Goal: Task Accomplishment & Management: Use online tool/utility

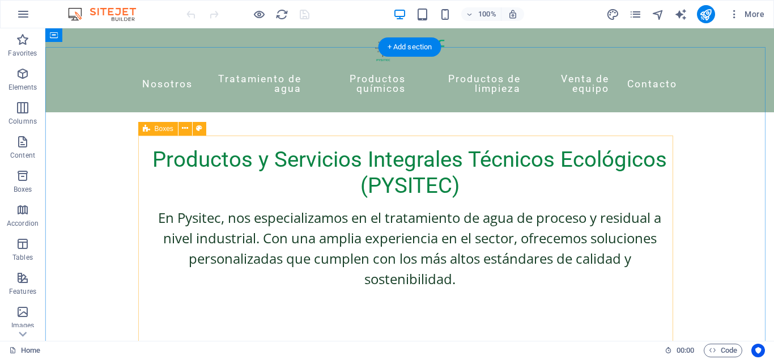
scroll to position [470, 0]
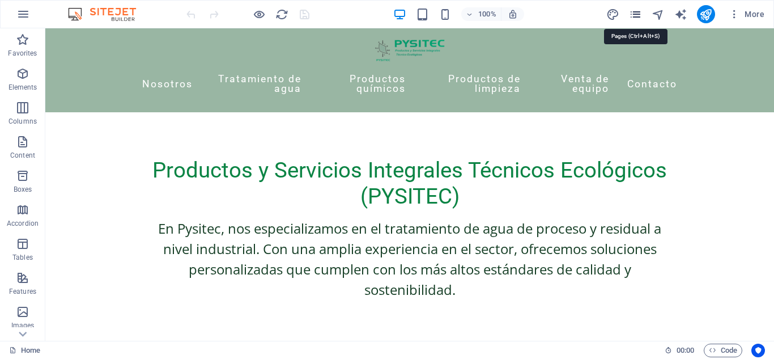
click at [641, 11] on icon "pages" at bounding box center [635, 14] width 13 height 13
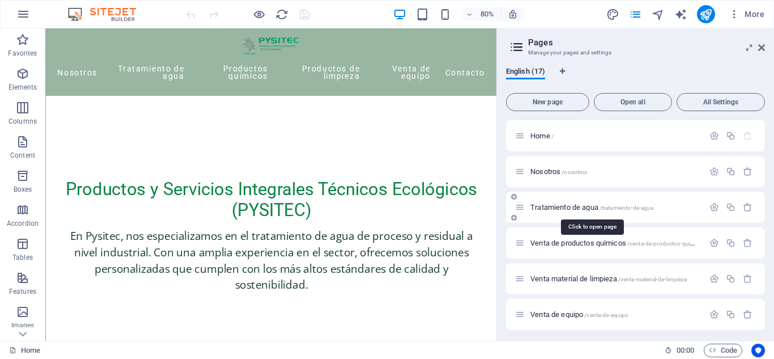
click at [564, 208] on span "Tratamiento de agua /tratamiento-de-agua" at bounding box center [591, 207] width 123 height 8
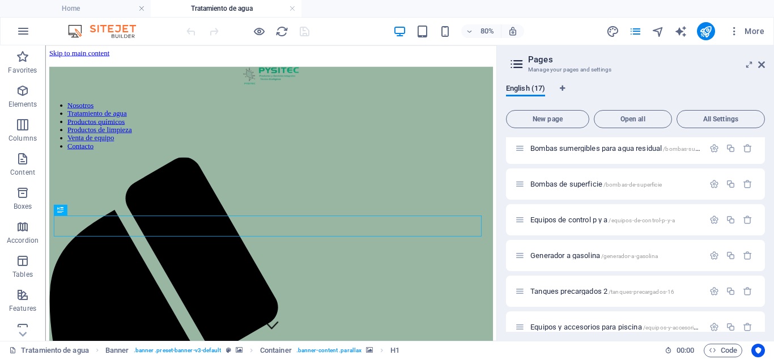
scroll to position [363, 0]
click at [765, 62] on aside "Pages Manage your pages and settings English (17) New page Open all All Setting…" at bounding box center [635, 192] width 278 height 295
click at [762, 65] on icon at bounding box center [761, 64] width 7 height 9
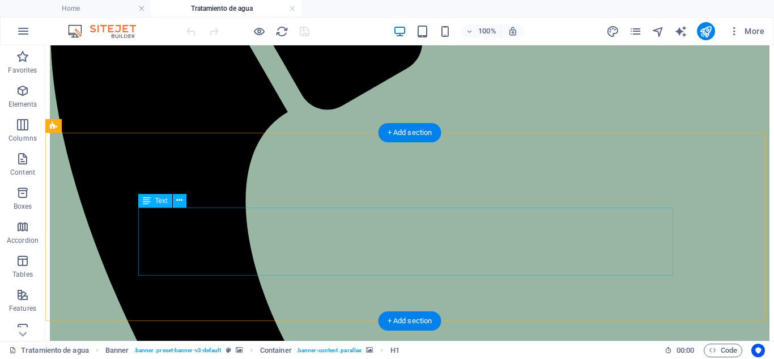
scroll to position [388, 0]
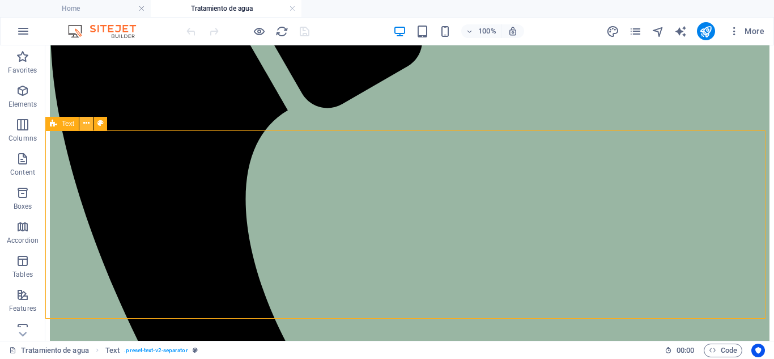
click at [84, 127] on icon at bounding box center [86, 123] width 6 height 12
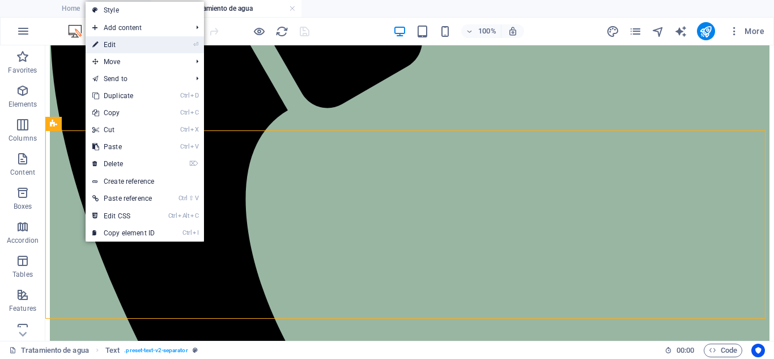
click at [117, 41] on link "⏎ Edit" at bounding box center [124, 44] width 76 height 17
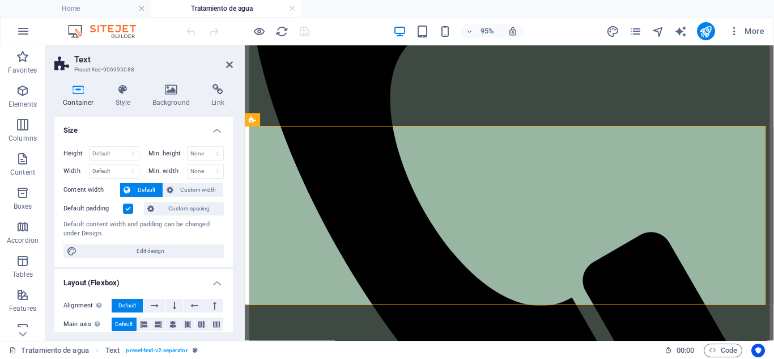
scroll to position [402, 0]
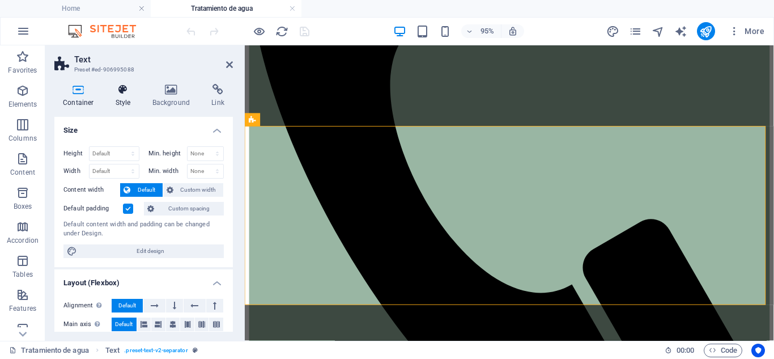
click at [124, 96] on h4 "Style" at bounding box center [125, 96] width 37 height 24
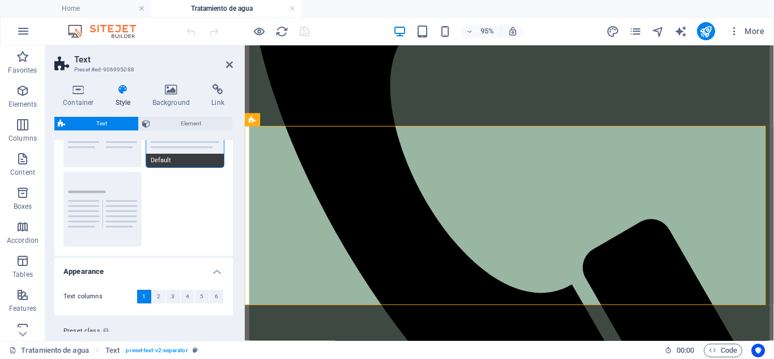
scroll to position [106, 0]
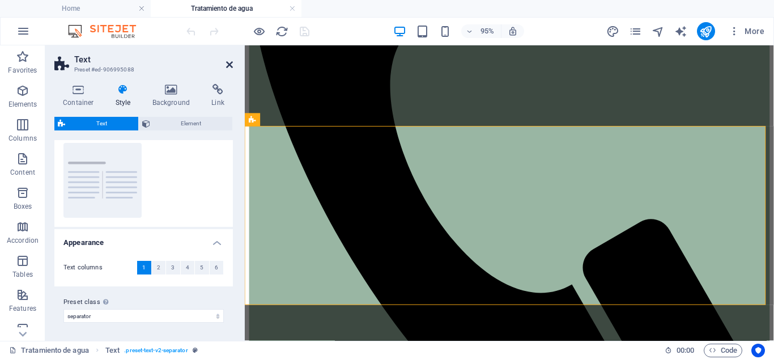
click at [229, 66] on icon at bounding box center [229, 64] width 7 height 9
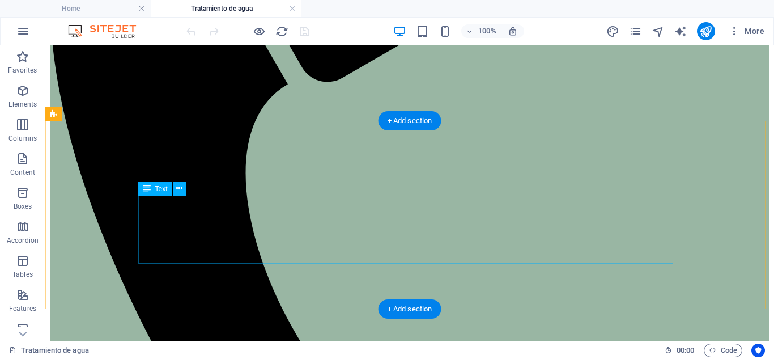
scroll to position [415, 0]
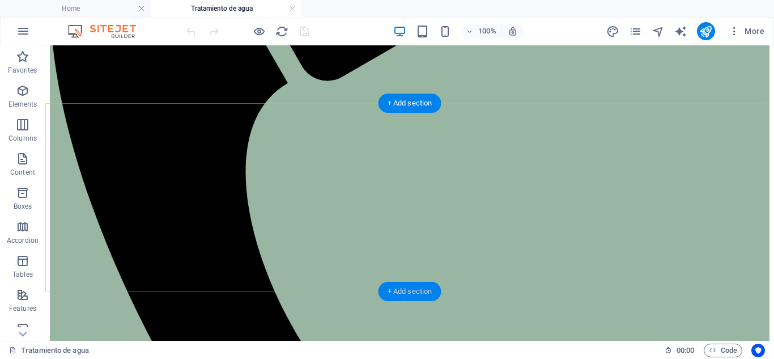
click at [413, 296] on div "+ Add section" at bounding box center [410, 291] width 63 height 19
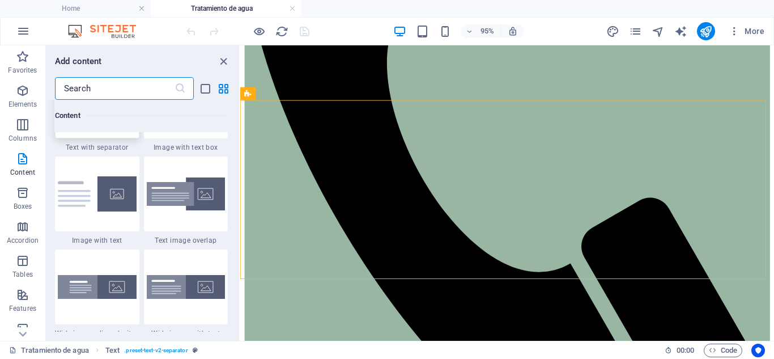
scroll to position [2147, 0]
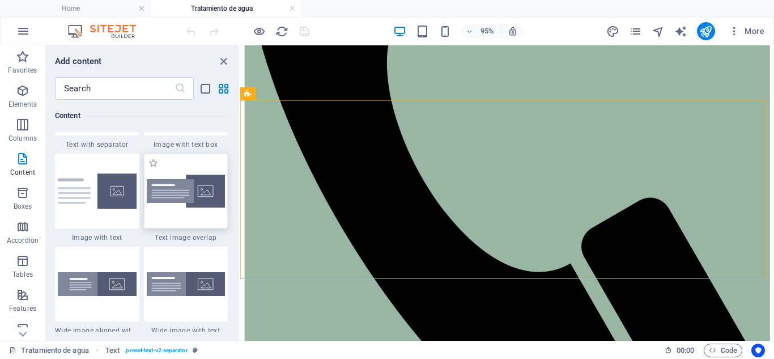
click at [207, 192] on img at bounding box center [186, 191] width 79 height 33
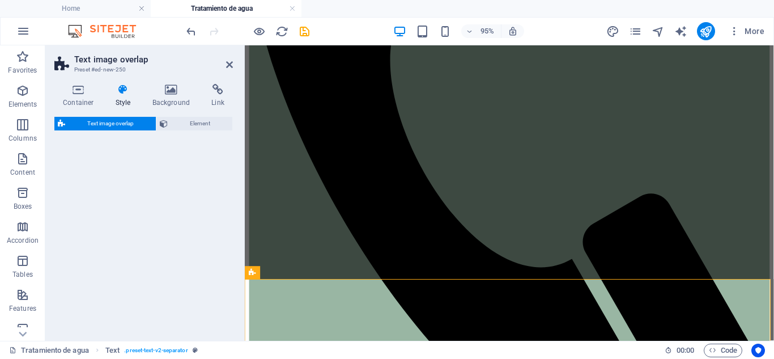
select select "rem"
select select "px"
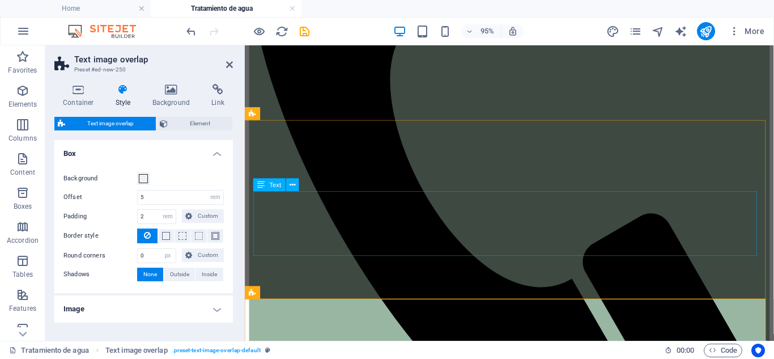
scroll to position [409, 0]
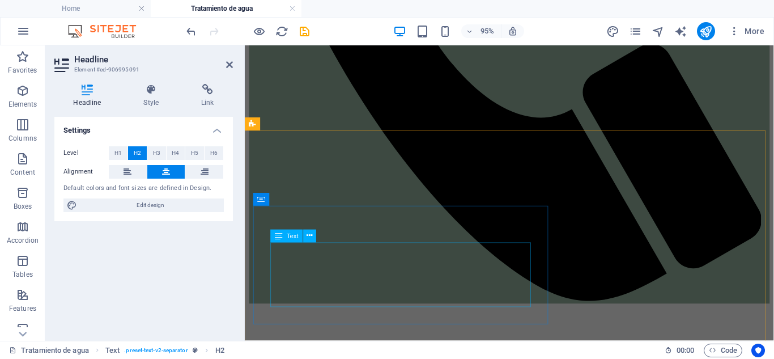
scroll to position [586, 0]
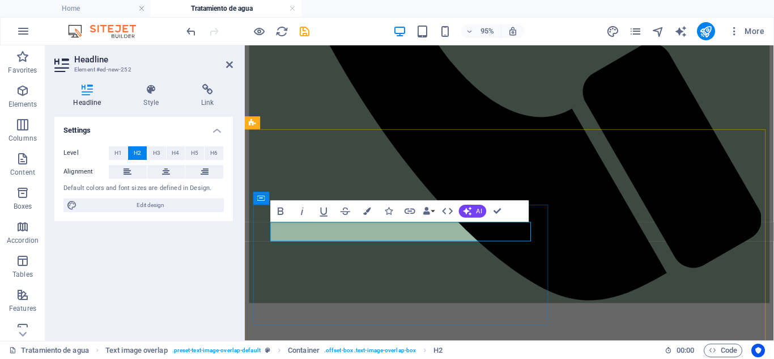
scroll to position [576, 0]
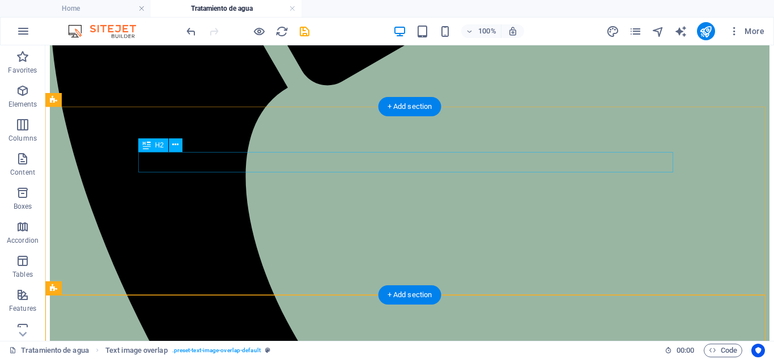
scroll to position [410, 0]
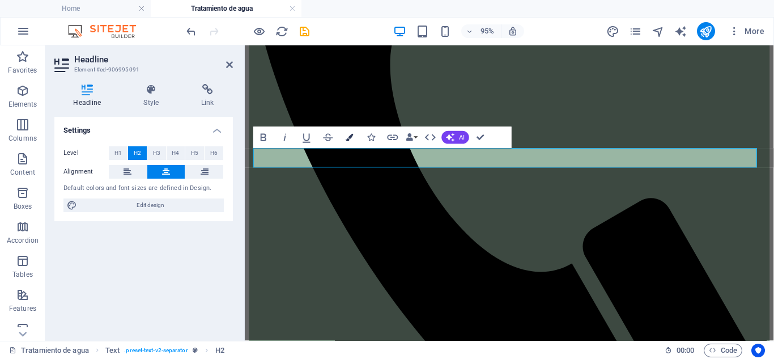
click at [359, 135] on button "Colors" at bounding box center [349, 138] width 20 height 22
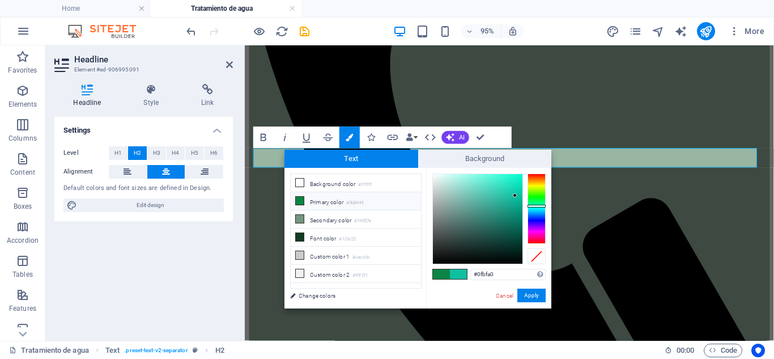
drag, startPoint x: 499, startPoint y: 273, endPoint x: 459, endPoint y: 275, distance: 39.7
click at [459, 275] on div "#0fbfa0 Supported formats #0852ed rgb(8, 82, 237) rgba(8, 82, 237, 90%) hsv(221…" at bounding box center [488, 320] width 125 height 305
click at [535, 295] on button "Apply" at bounding box center [531, 295] width 28 height 14
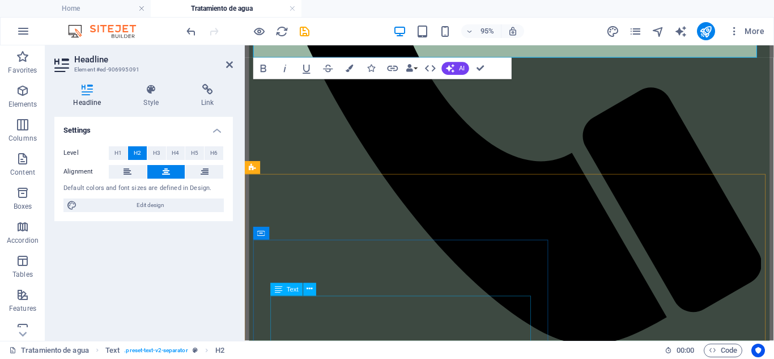
scroll to position [541, 0]
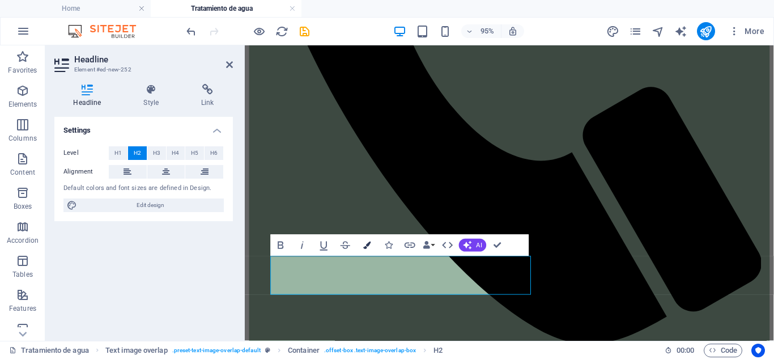
click at [367, 250] on button "Colors" at bounding box center [367, 245] width 20 height 22
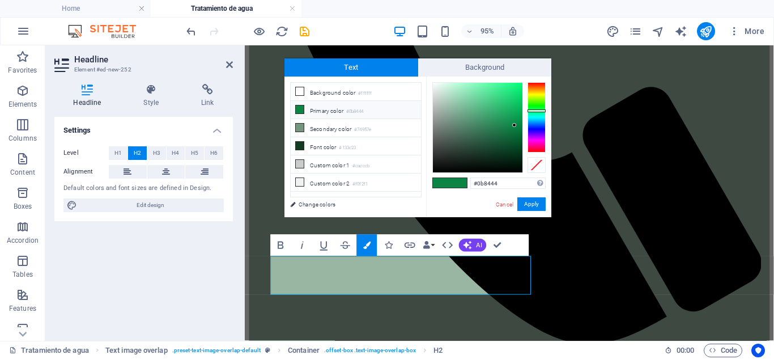
drag, startPoint x: 499, startPoint y: 180, endPoint x: 452, endPoint y: 182, distance: 47.7
click at [452, 182] on div "#0b8444 Supported formats #0852ed rgb(8, 82, 237) rgba(8, 82, 237, 90%) hsv(221…" at bounding box center [488, 228] width 125 height 305
type input "#0fbfa0"
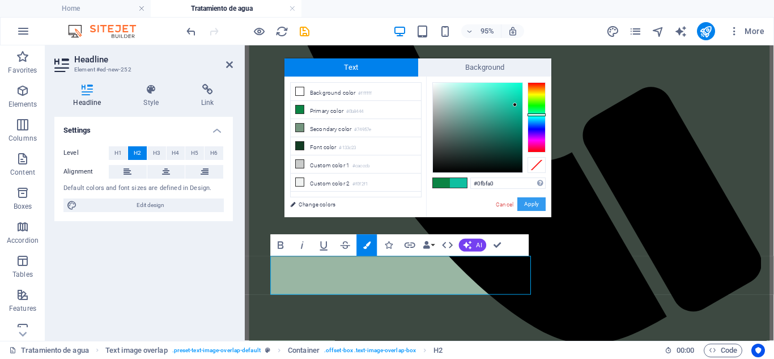
click at [538, 205] on button "Apply" at bounding box center [531, 204] width 28 height 14
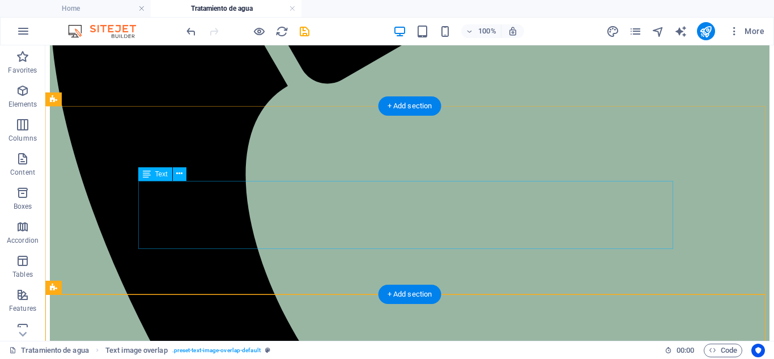
scroll to position [412, 0]
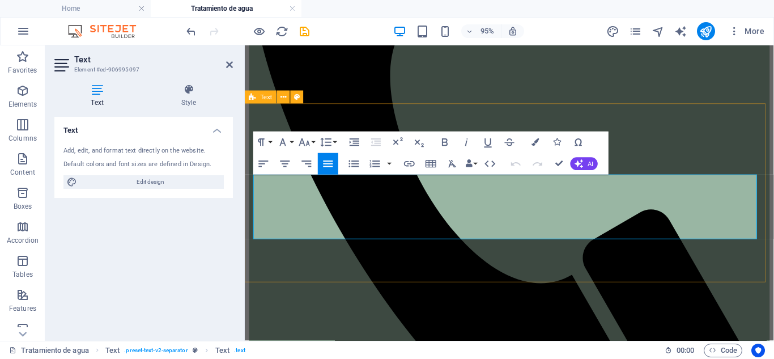
scroll to position [426, 0]
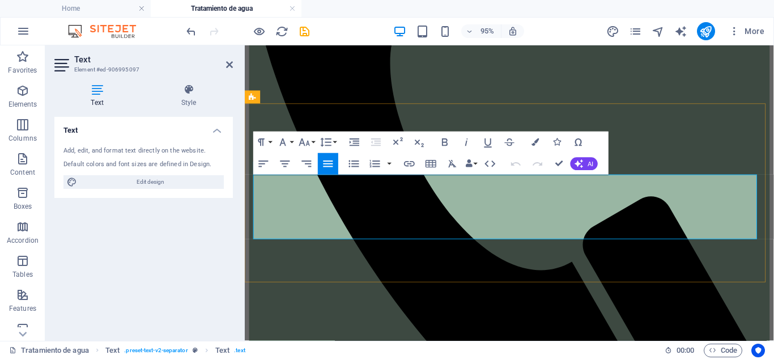
drag, startPoint x: 393, startPoint y: 241, endPoint x: 254, endPoint y: 189, distance: 148.0
copy div "Somos especialistas en el tratamiento de agua de sistemas de enfriamiento ([PER…"
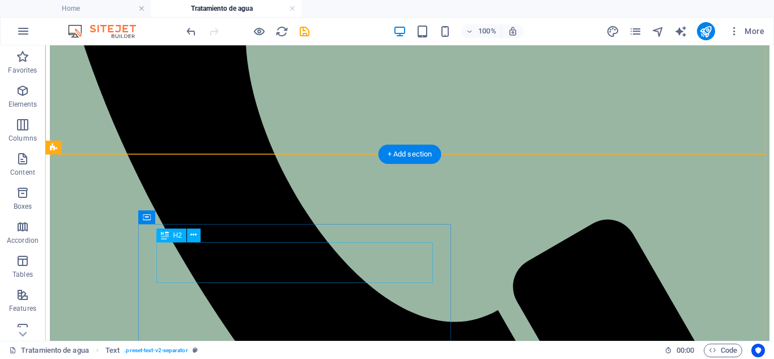
scroll to position [666, 0]
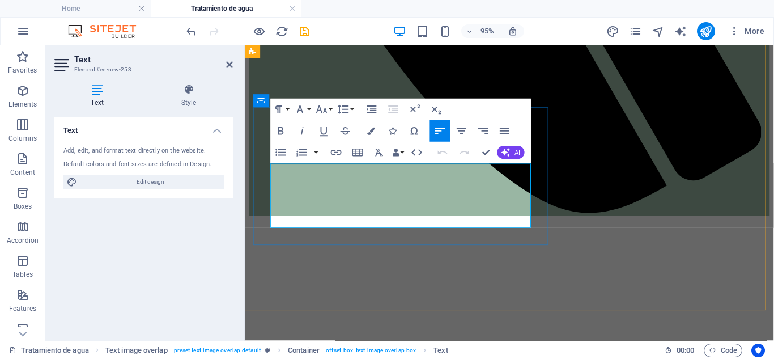
drag, startPoint x: 307, startPoint y: 231, endPoint x: 274, endPoint y: 176, distance: 63.6
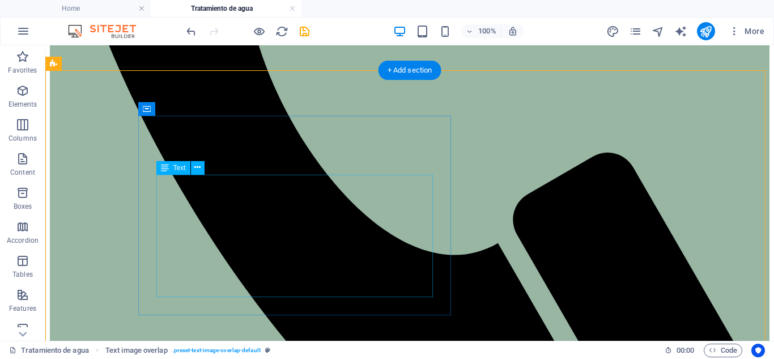
scroll to position [614, 0]
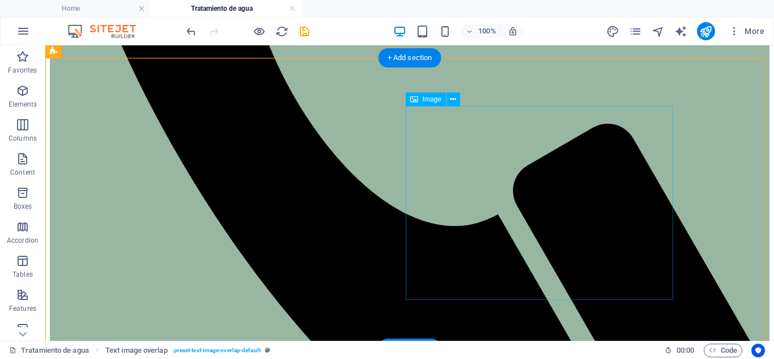
scroll to position [649, 0]
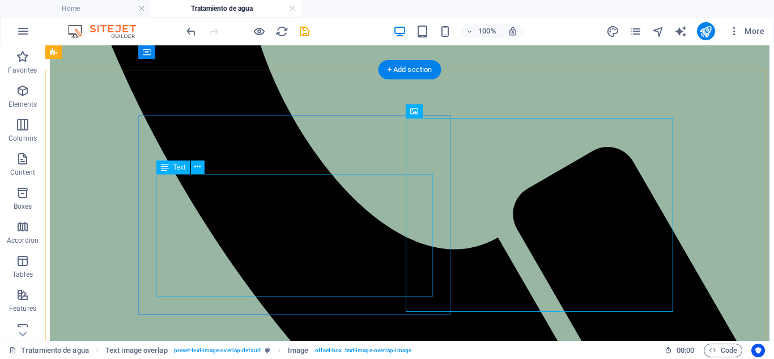
scroll to position [624, 0]
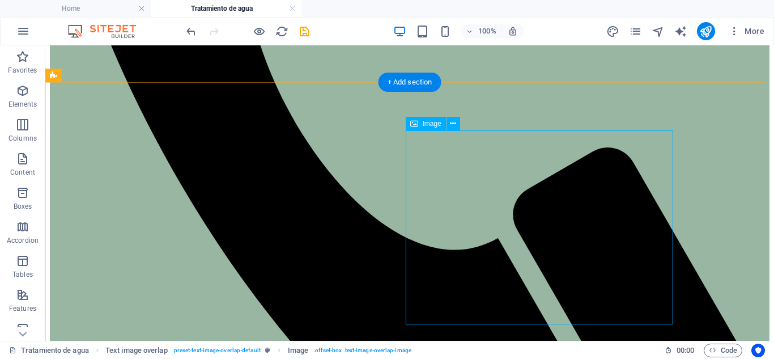
select select "%"
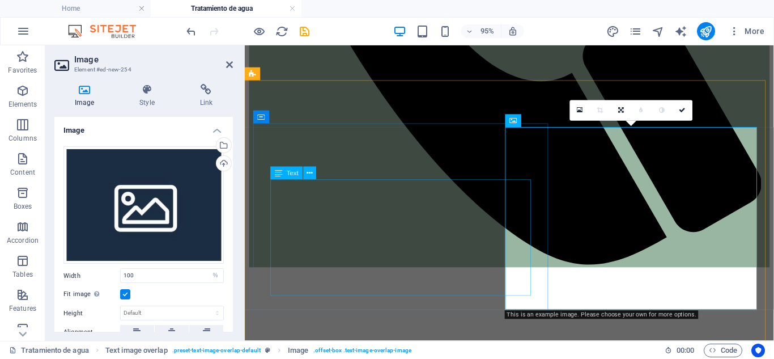
scroll to position [638, 0]
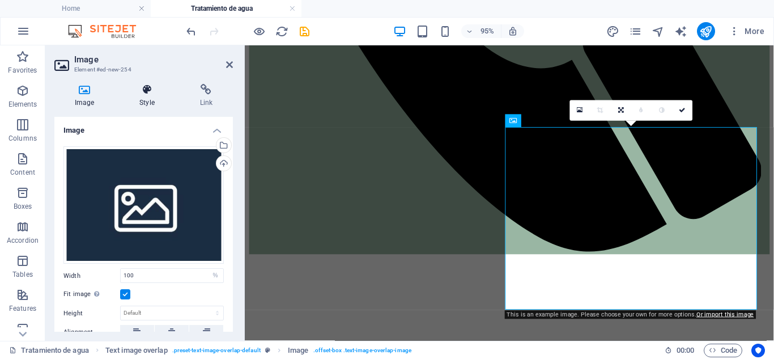
click at [141, 107] on h4 "Style" at bounding box center [149, 96] width 60 height 24
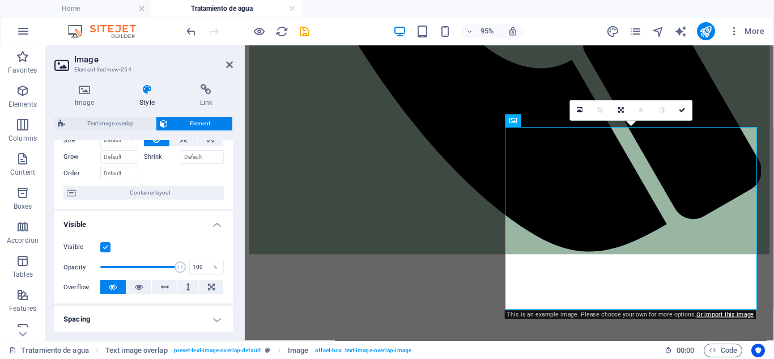
scroll to position [63, 0]
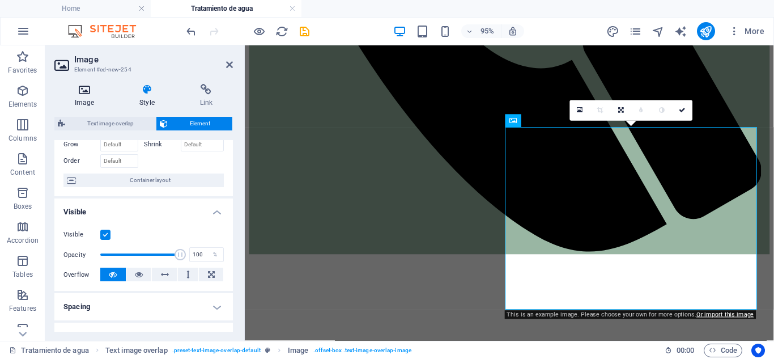
click at [83, 98] on h4 "Image" at bounding box center [86, 96] width 65 height 24
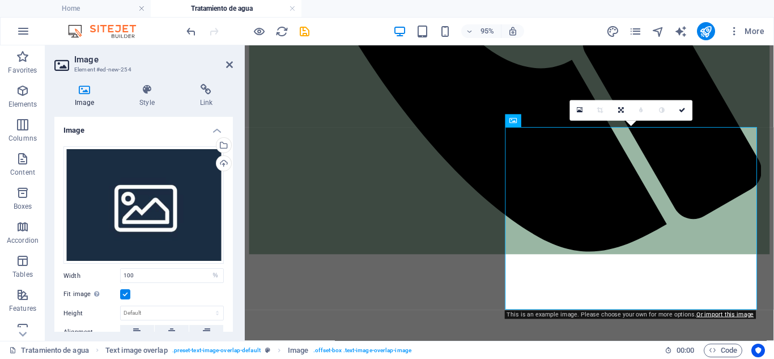
click at [234, 71] on aside "Image Element #ed-new-254 Image Style Link Image Drag files here, click to choo…" at bounding box center [144, 192] width 199 height 295
click at [229, 71] on header "Image Element #ed-new-254" at bounding box center [143, 59] width 178 height 29
click at [230, 62] on icon at bounding box center [229, 64] width 7 height 9
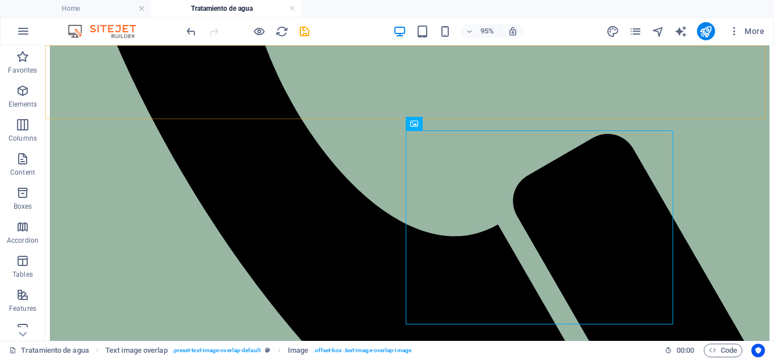
scroll to position [624, 0]
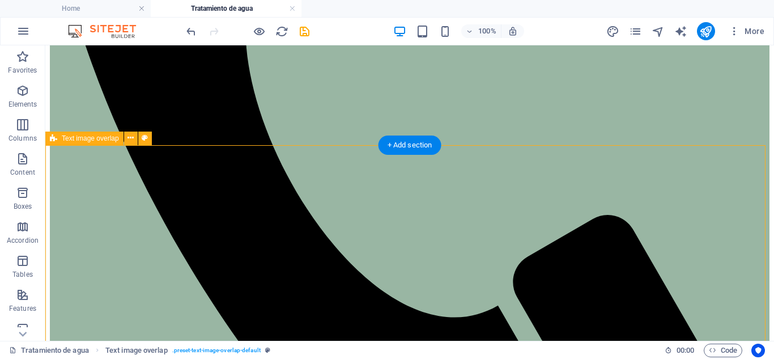
scroll to position [550, 0]
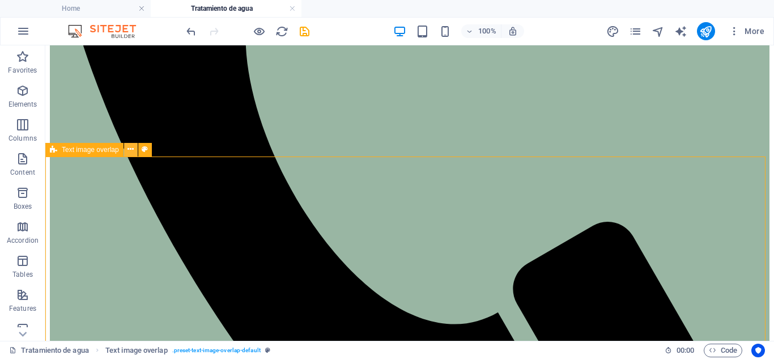
click at [126, 143] on button at bounding box center [131, 150] width 14 height 14
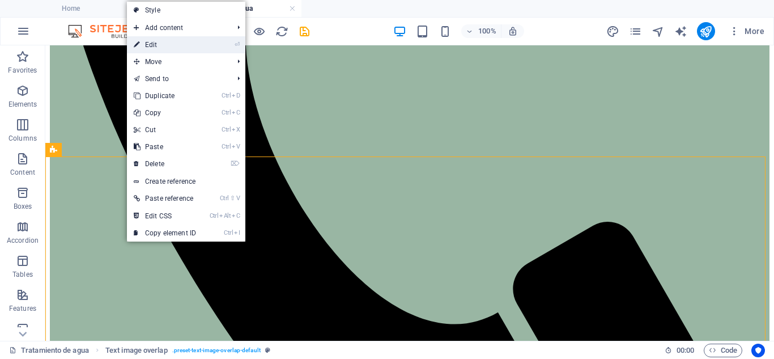
click at [154, 52] on link "⏎ Edit" at bounding box center [165, 44] width 76 height 17
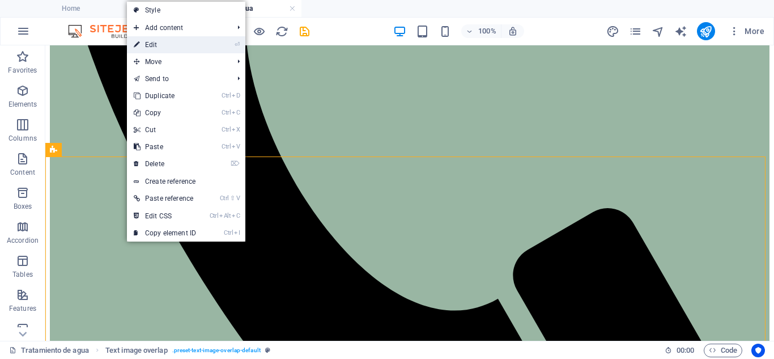
select select "rem"
select select "px"
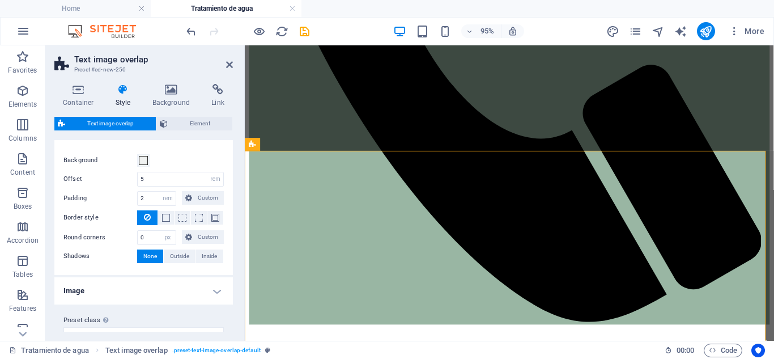
scroll to position [36, 0]
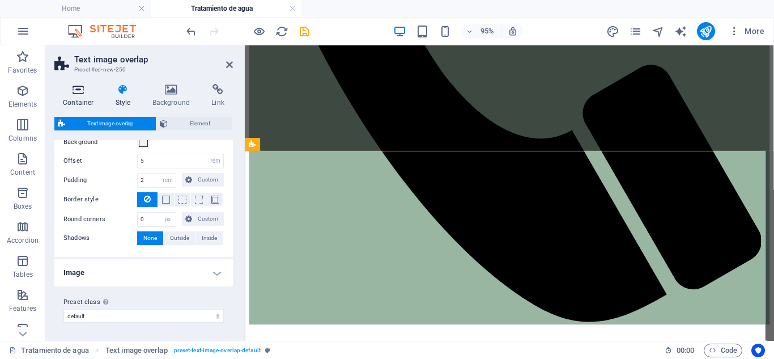
click at [75, 102] on h4 "Container" at bounding box center [80, 96] width 53 height 24
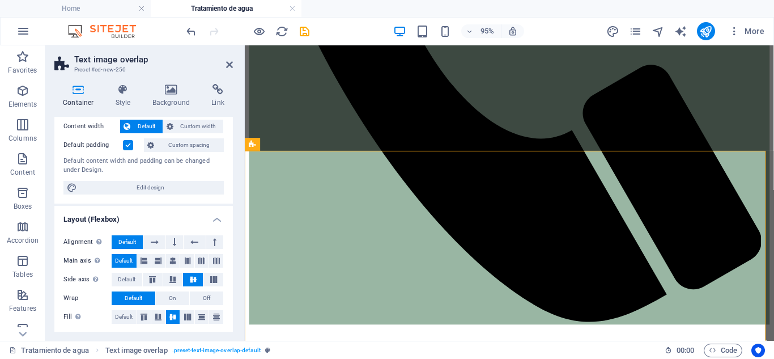
scroll to position [62, 0]
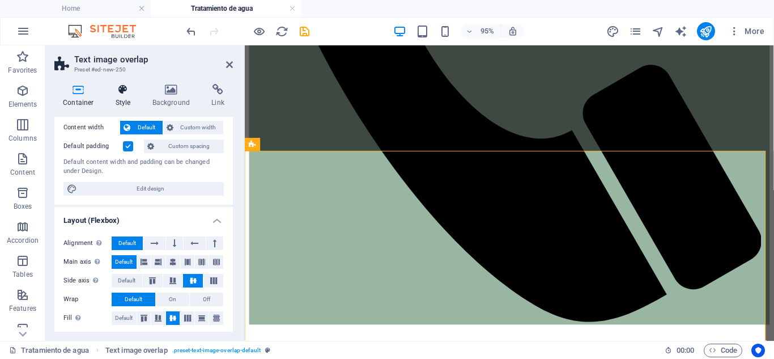
click at [122, 96] on h4 "Style" at bounding box center [125, 96] width 37 height 24
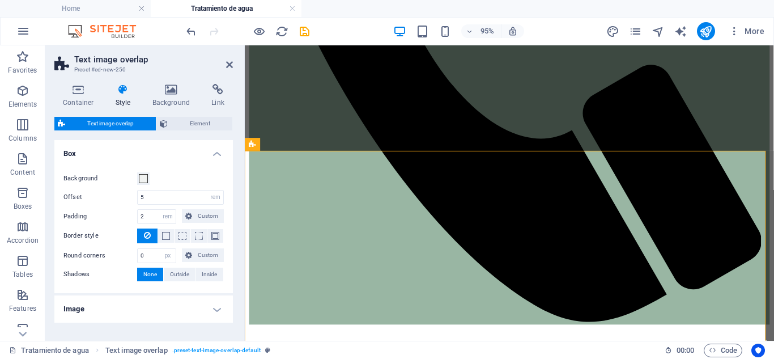
scroll to position [36, 0]
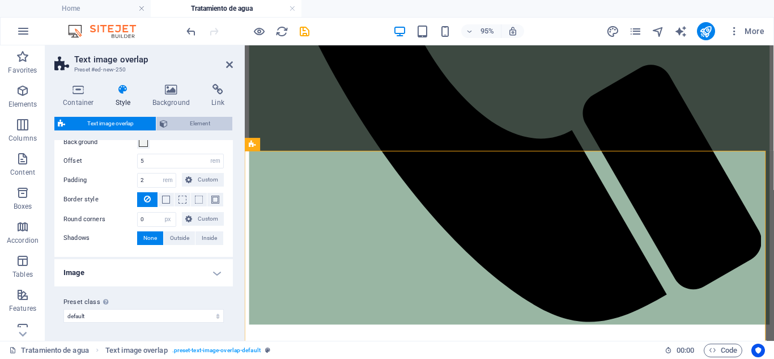
click at [185, 127] on span "Element" at bounding box center [200, 124] width 58 height 14
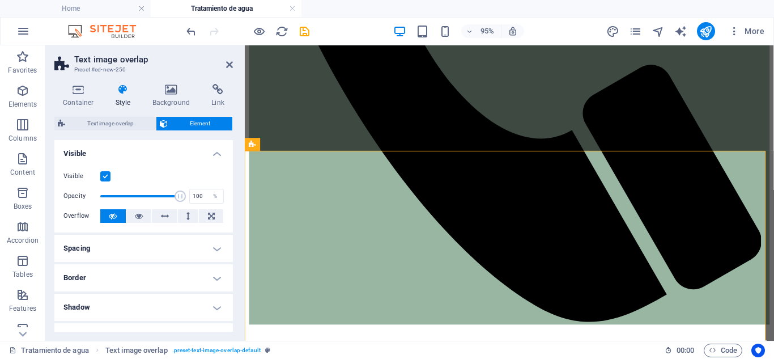
scroll to position [1, 0]
click at [174, 102] on h4 "Background" at bounding box center [173, 96] width 59 height 24
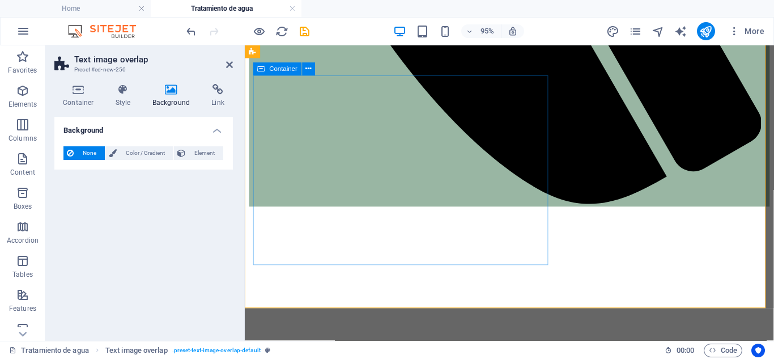
scroll to position [688, 0]
click at [226, 68] on icon at bounding box center [229, 64] width 7 height 9
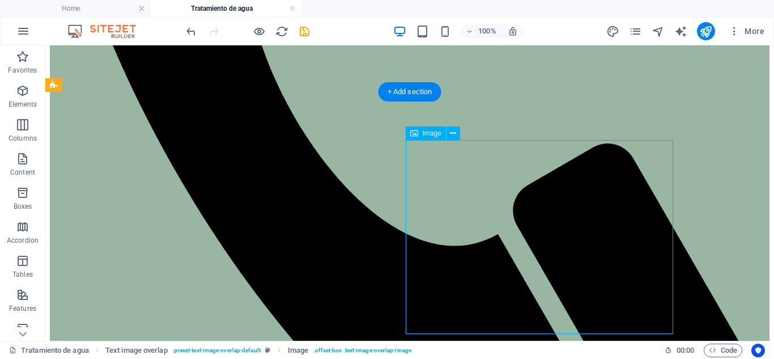
select select "%"
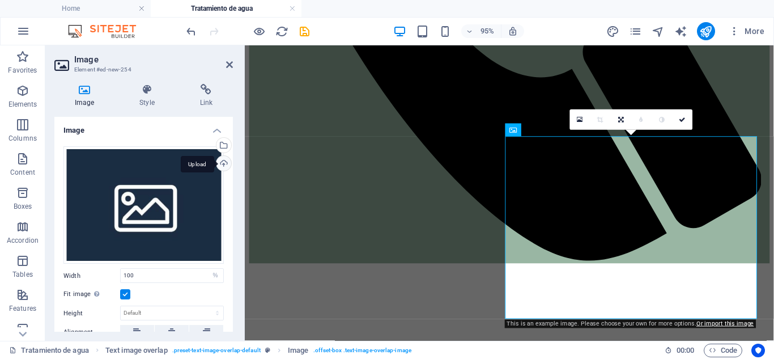
click at [217, 163] on div "Upload" at bounding box center [222, 164] width 17 height 17
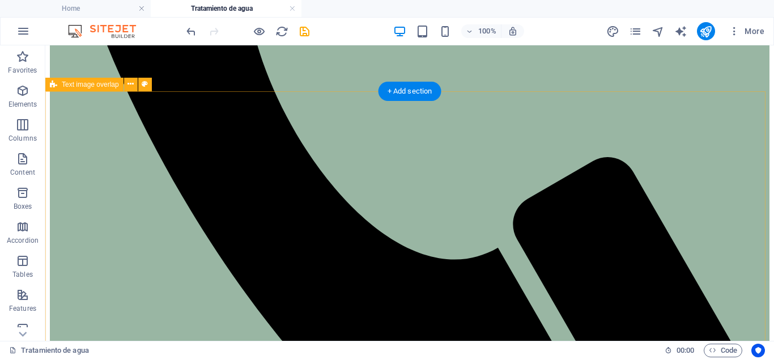
scroll to position [615, 0]
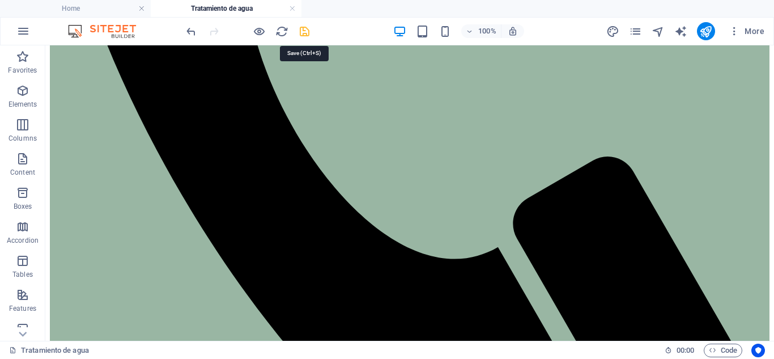
click at [308, 33] on icon "save" at bounding box center [304, 31] width 13 height 13
checkbox input "false"
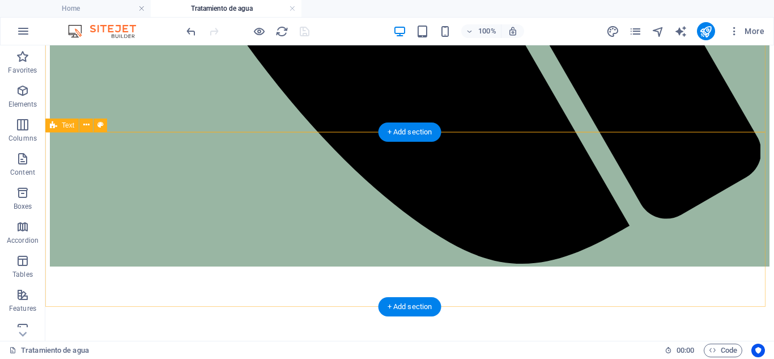
scroll to position [969, 0]
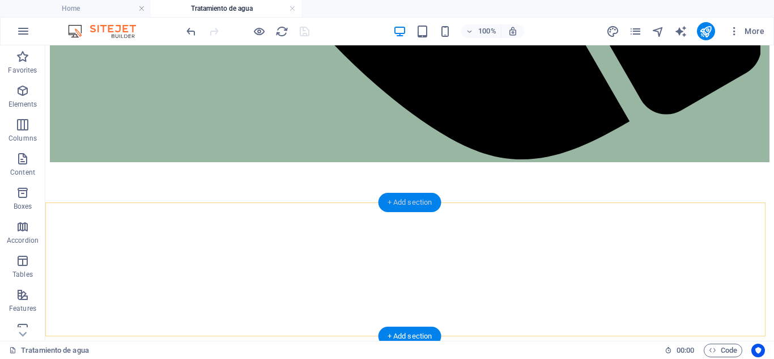
drag, startPoint x: 409, startPoint y: 203, endPoint x: 143, endPoint y: 160, distance: 269.9
click at [409, 203] on div "+ Add section" at bounding box center [410, 202] width 63 height 19
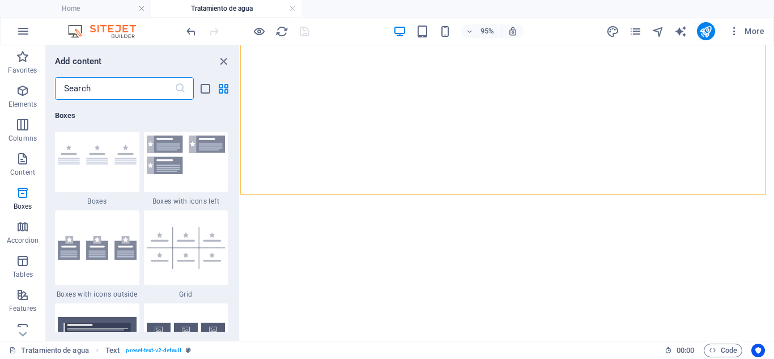
scroll to position [3303, 0]
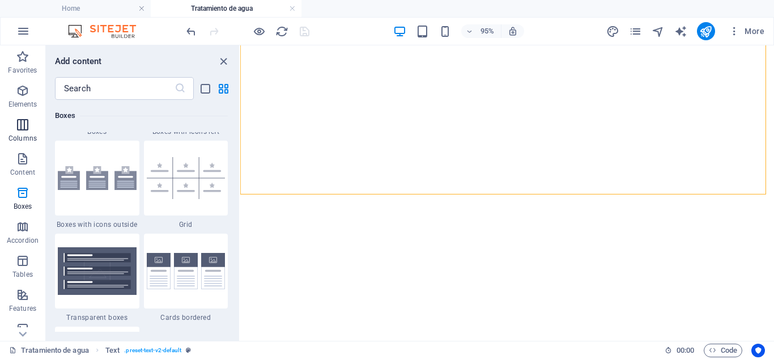
click at [25, 142] on p "Columns" at bounding box center [22, 138] width 28 height 9
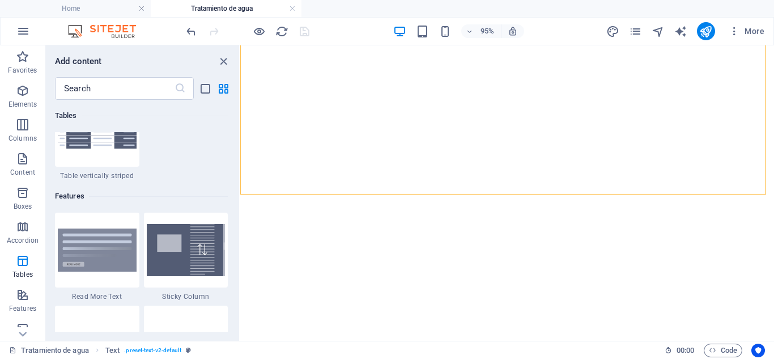
scroll to position [4326, 0]
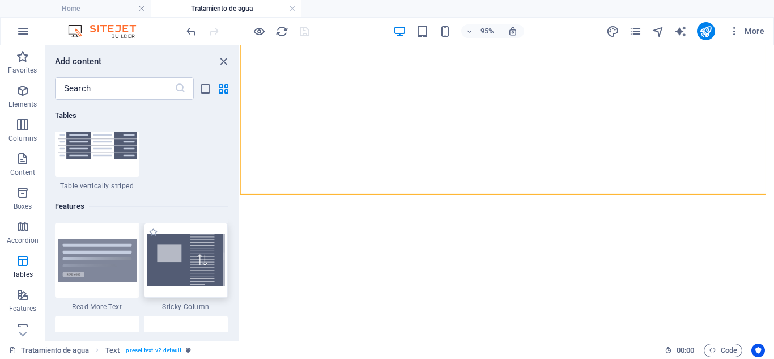
click at [206, 253] on img at bounding box center [186, 260] width 79 height 52
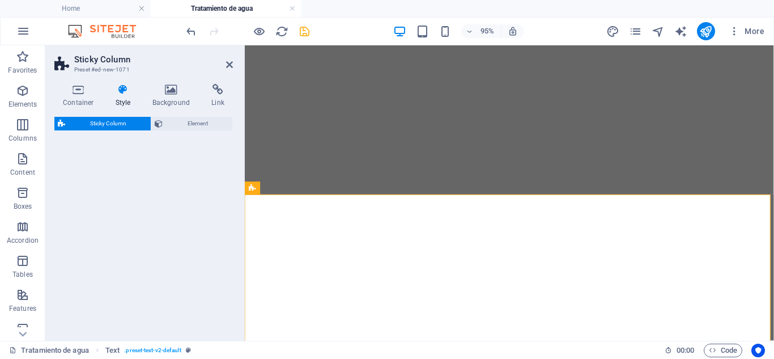
select select "%"
select select "rem"
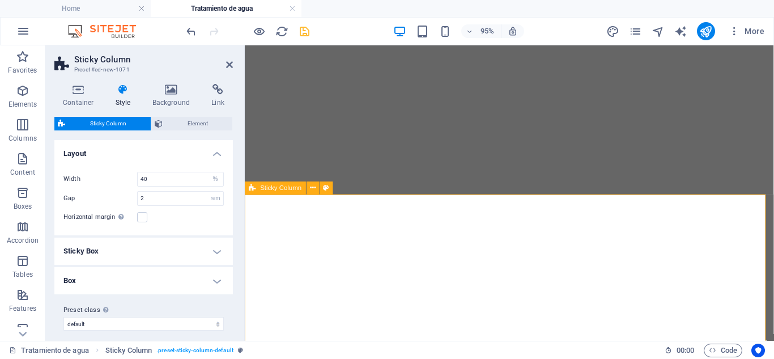
click at [232, 65] on icon at bounding box center [229, 64] width 7 height 9
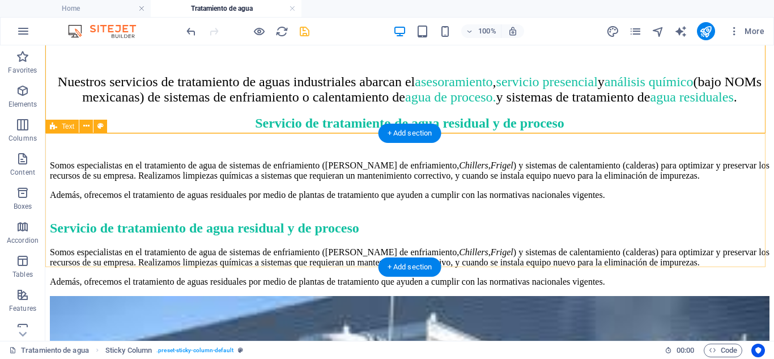
scroll to position [1701, 0]
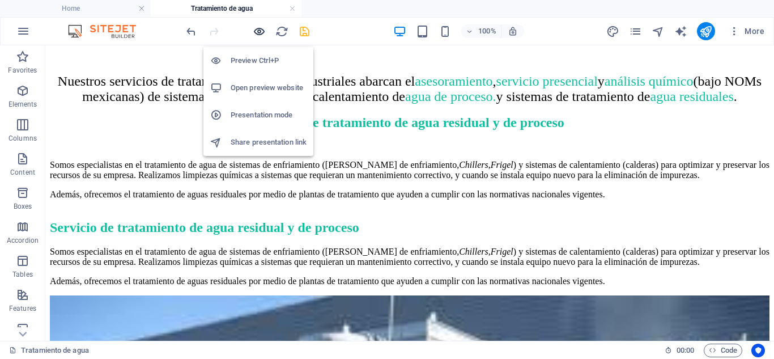
click at [262, 36] on icon "button" at bounding box center [259, 31] width 13 height 13
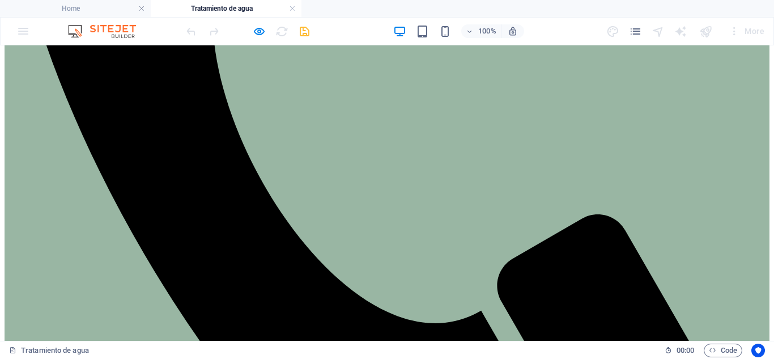
scroll to position [594, 0]
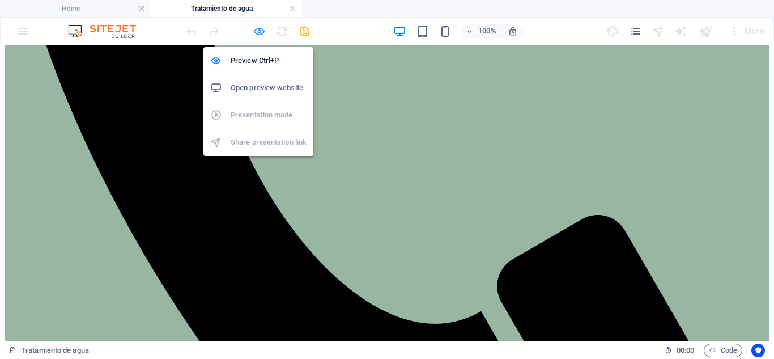
click at [260, 35] on icon "button" at bounding box center [259, 31] width 13 height 13
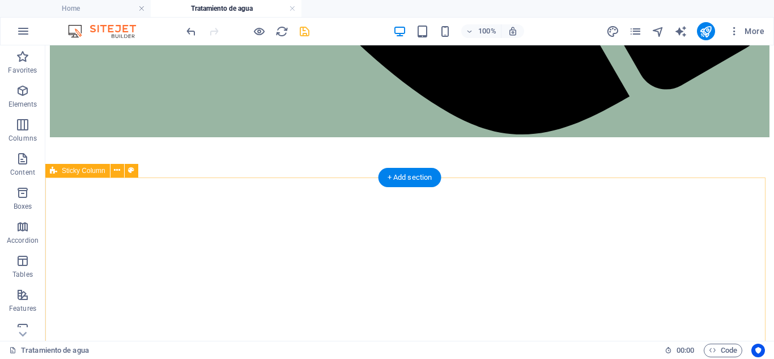
scroll to position [994, 0]
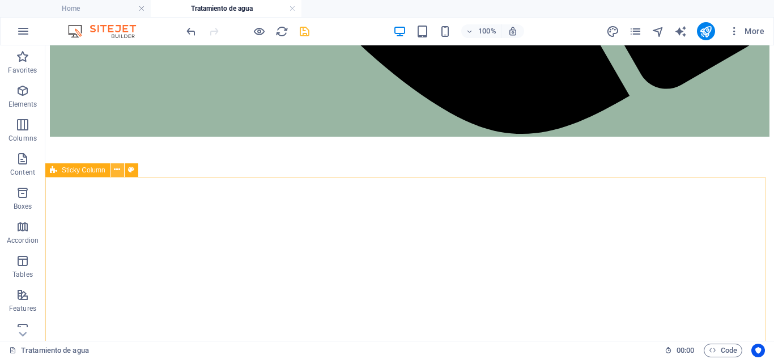
click at [119, 170] on icon at bounding box center [117, 170] width 6 height 12
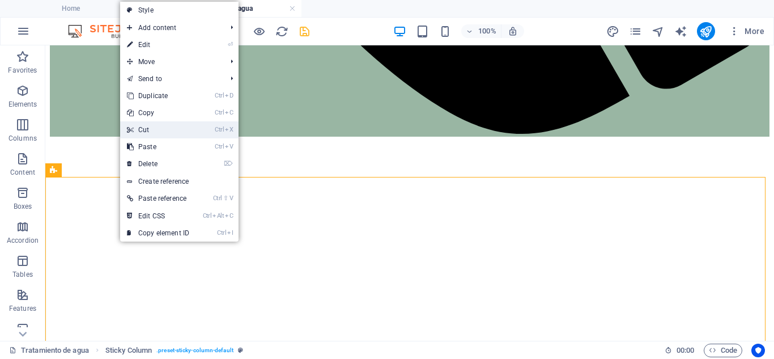
click at [144, 127] on link "Ctrl X Cut" at bounding box center [158, 129] width 76 height 17
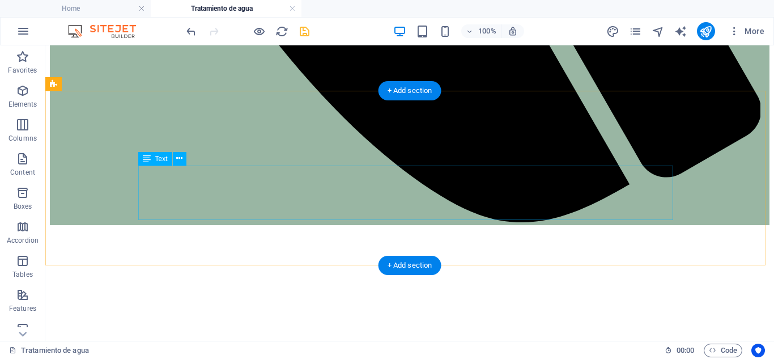
scroll to position [974, 0]
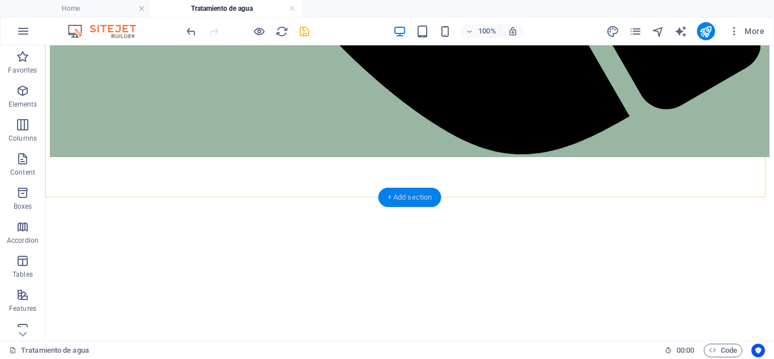
click at [412, 194] on div "+ Add section" at bounding box center [410, 197] width 63 height 19
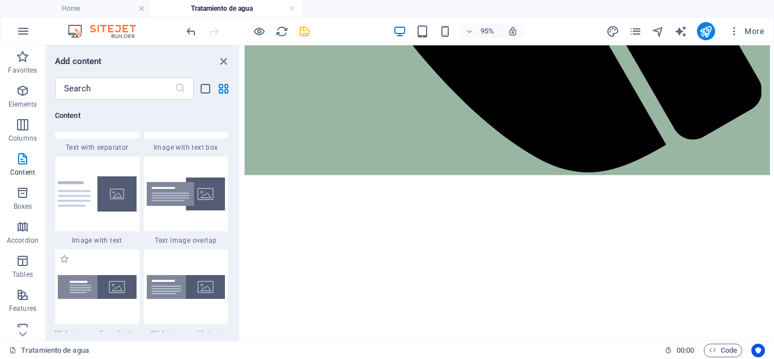
scroll to position [2144, 0]
click at [171, 312] on div at bounding box center [186, 287] width 84 height 75
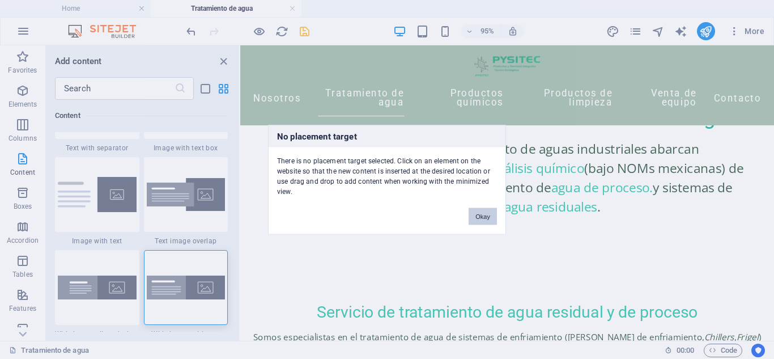
click at [478, 220] on button "Okay" at bounding box center [483, 215] width 28 height 17
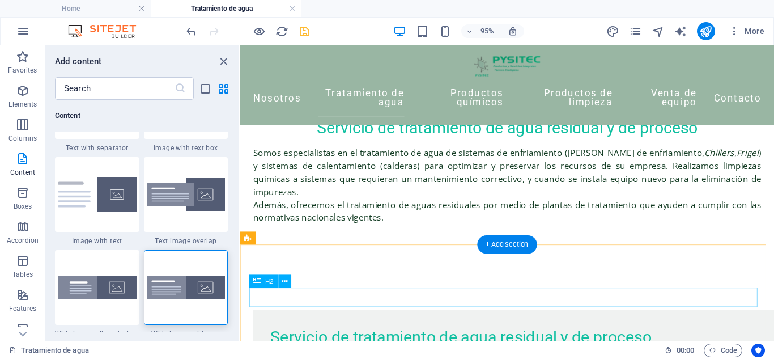
scroll to position [933, 0]
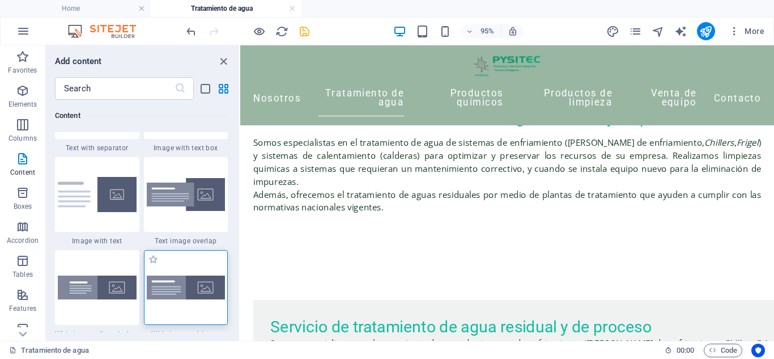
click at [197, 285] on img at bounding box center [186, 287] width 79 height 24
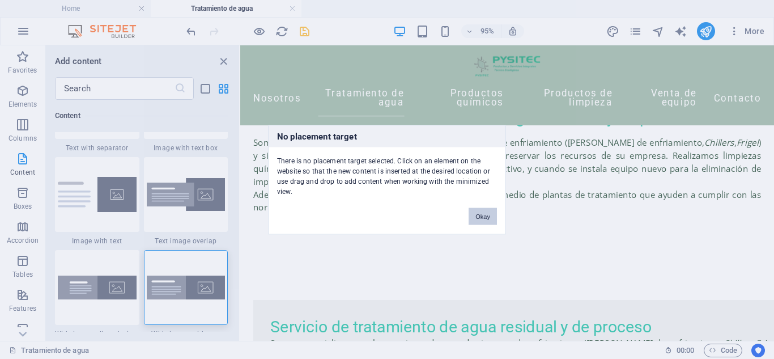
click at [478, 208] on button "Okay" at bounding box center [483, 215] width 28 height 17
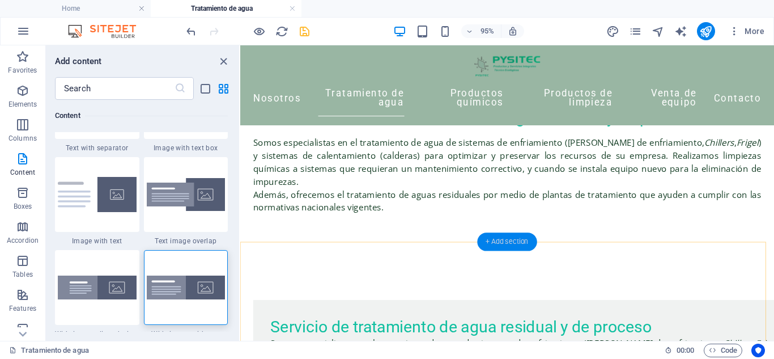
click at [496, 239] on div "+ Add section" at bounding box center [506, 242] width 59 height 18
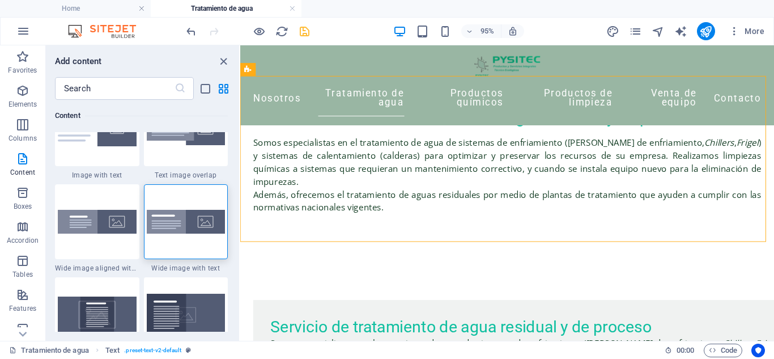
scroll to position [2212, 0]
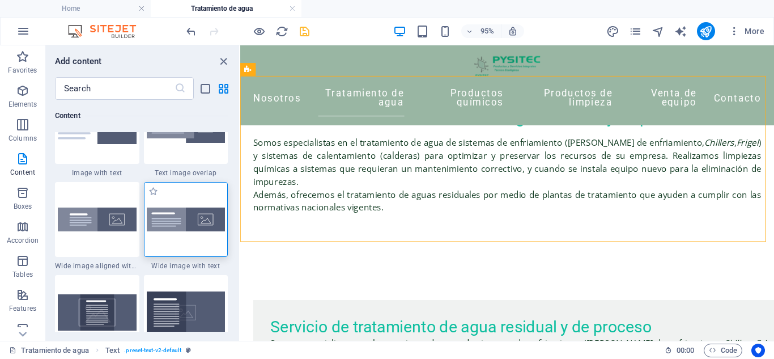
click at [168, 228] on img at bounding box center [186, 219] width 79 height 24
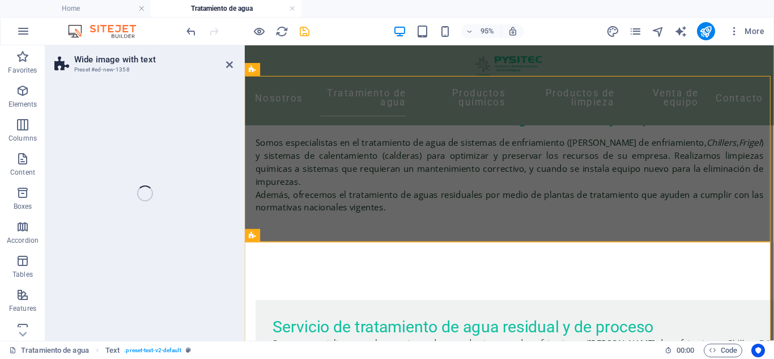
select select "%"
select select "rem"
select select "preset-fullscreen-text-and-background-v3-default"
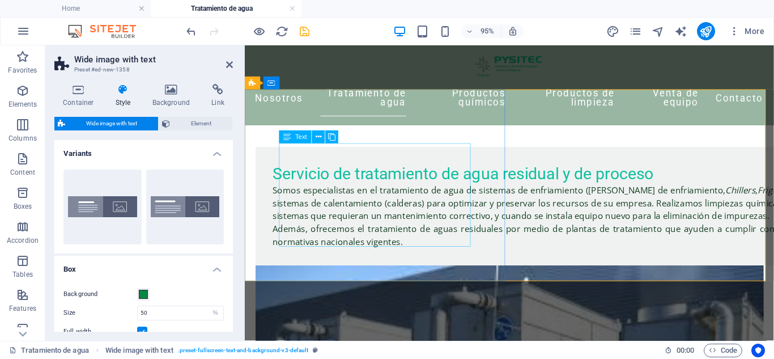
scroll to position [1093, 0]
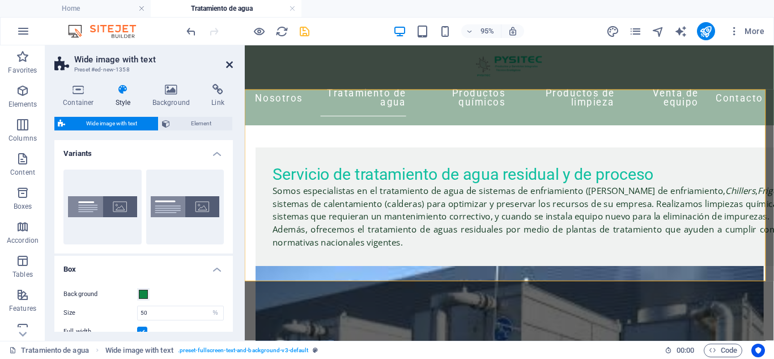
click at [227, 65] on icon at bounding box center [229, 64] width 7 height 9
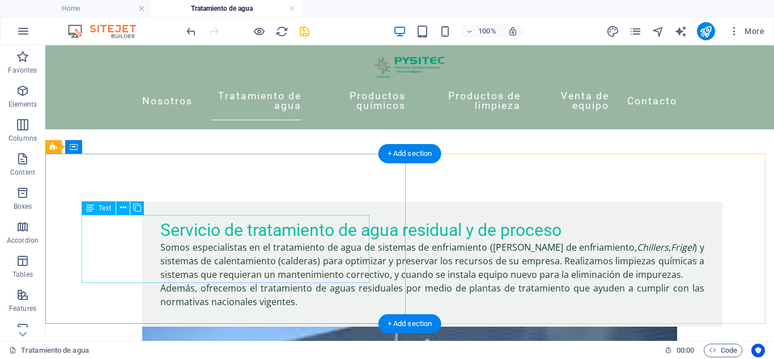
scroll to position [1018, 0]
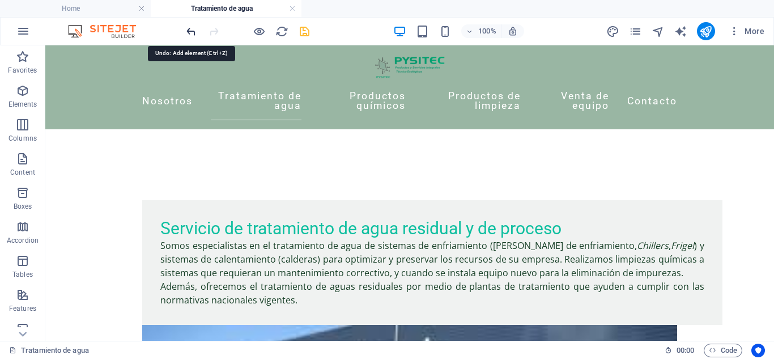
click at [192, 36] on icon "undo" at bounding box center [191, 31] width 13 height 13
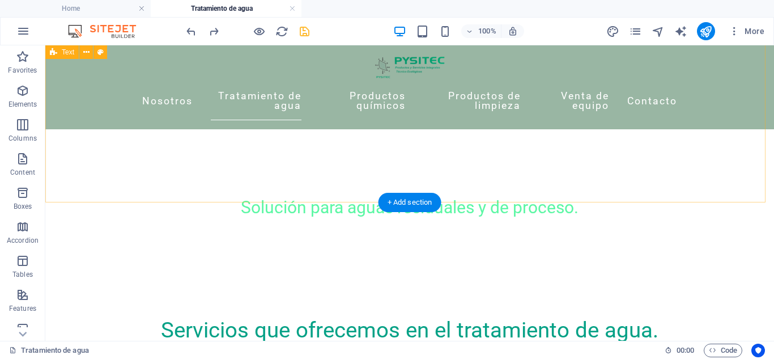
scroll to position [491, 0]
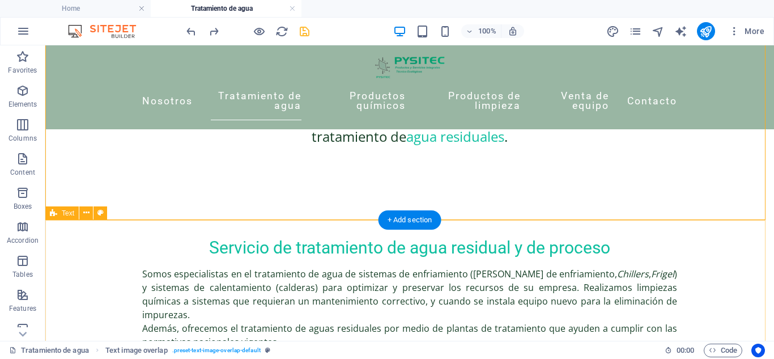
scroll to position [780, 0]
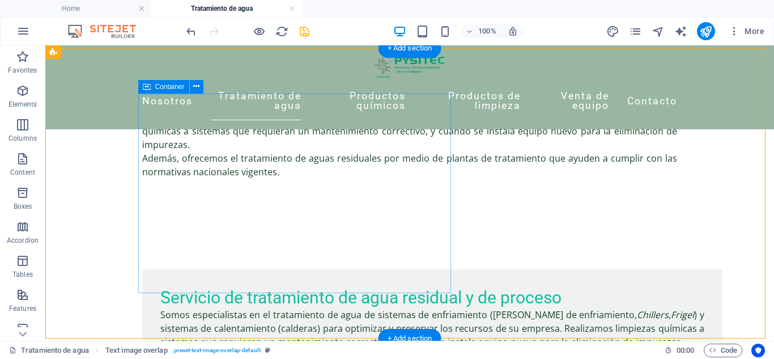
scroll to position [947, 0]
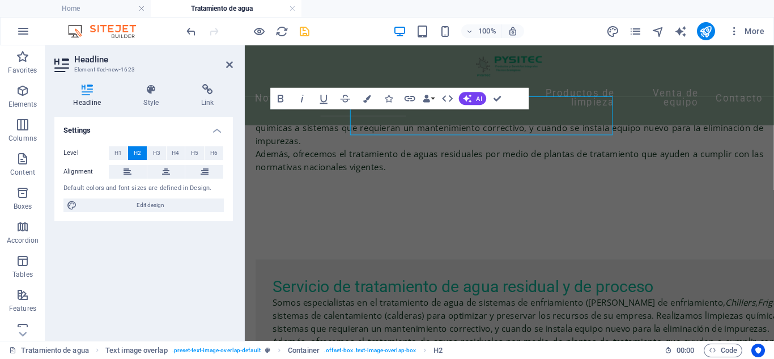
scroll to position [961, 0]
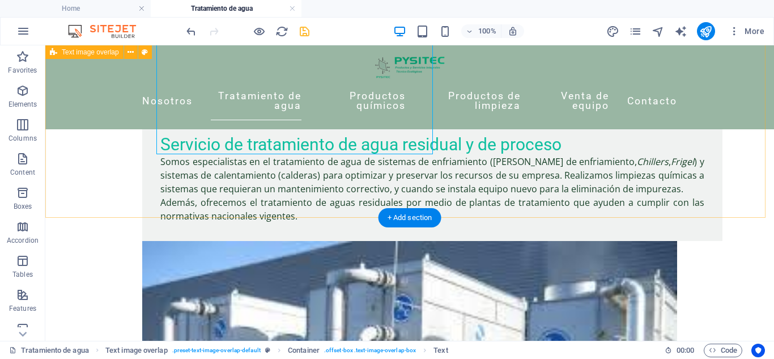
scroll to position [1120, 0]
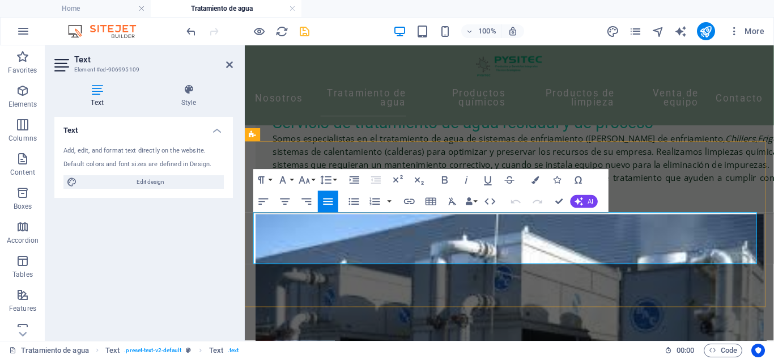
scroll to position [1134, 0]
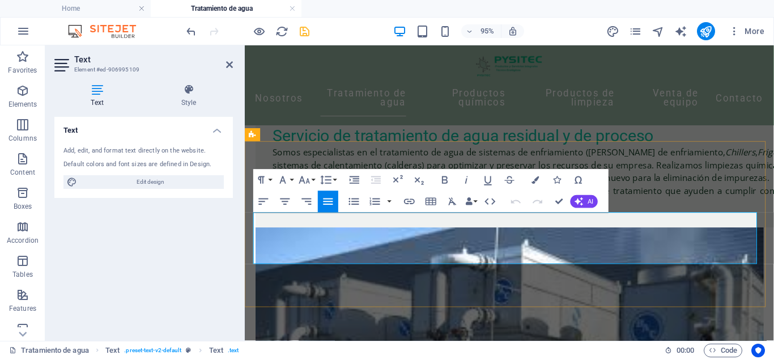
drag, startPoint x: 540, startPoint y: 267, endPoint x: 254, endPoint y: 232, distance: 288.3
copy div "Realizamos análisis químicos del agua revisando sus propiedades químicas genera…"
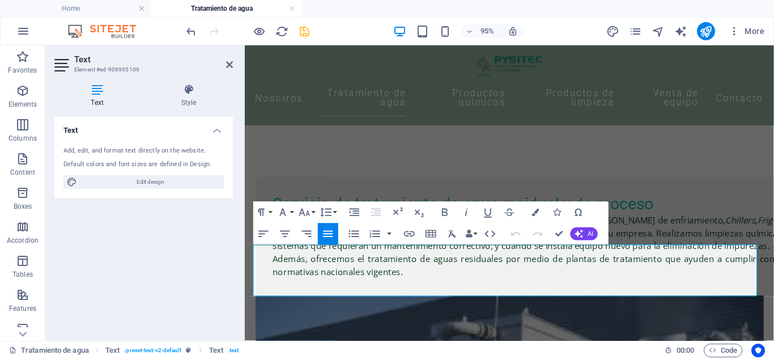
scroll to position [1056, 0]
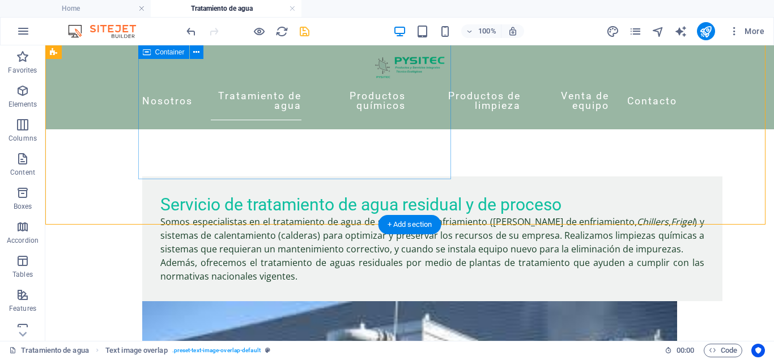
scroll to position [972, 0]
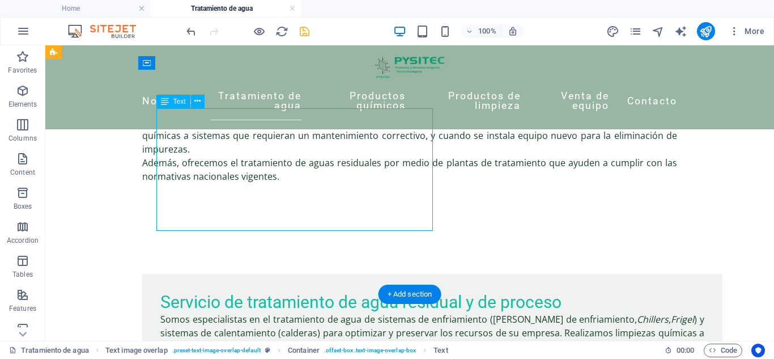
scroll to position [986, 0]
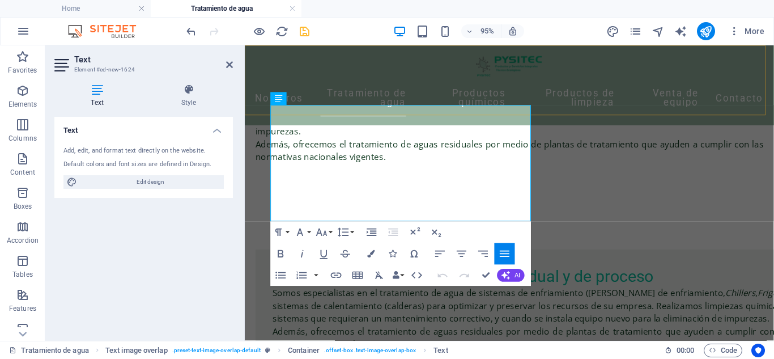
drag, startPoint x: 409, startPoint y: 224, endPoint x: 262, endPoint y: 92, distance: 197.0
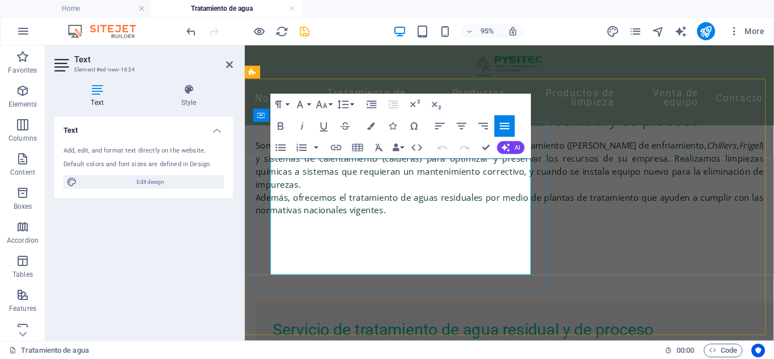
scroll to position [929, 0]
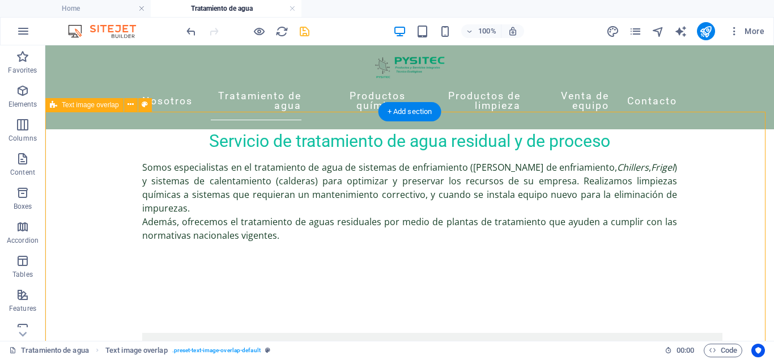
scroll to position [885, 0]
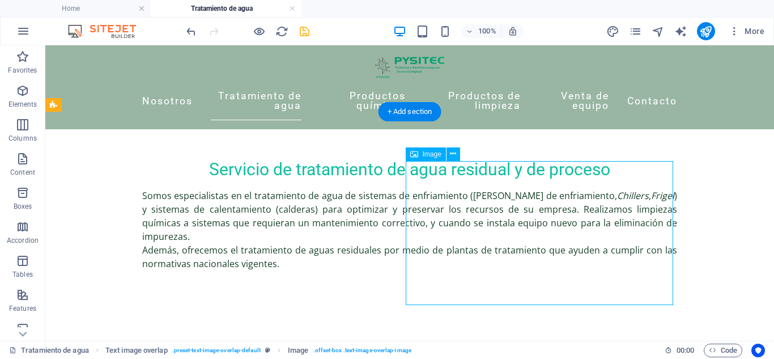
select select "%"
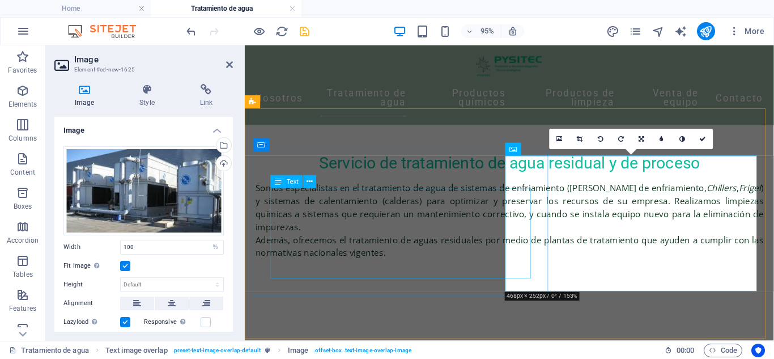
scroll to position [899, 0]
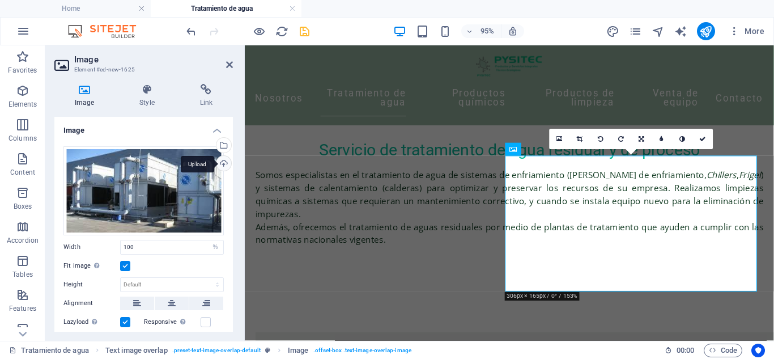
click at [218, 158] on div "Upload" at bounding box center [222, 164] width 17 height 17
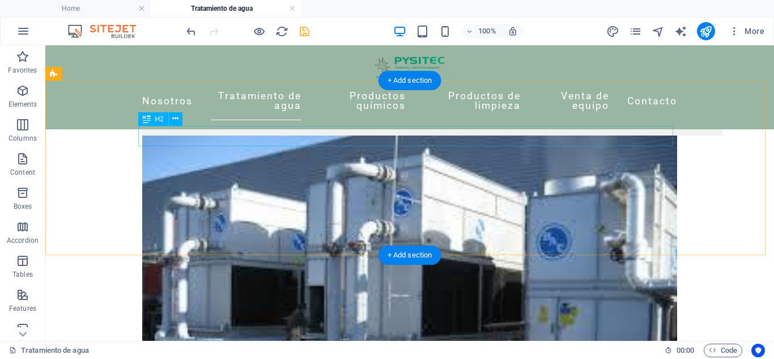
scroll to position [1120, 0]
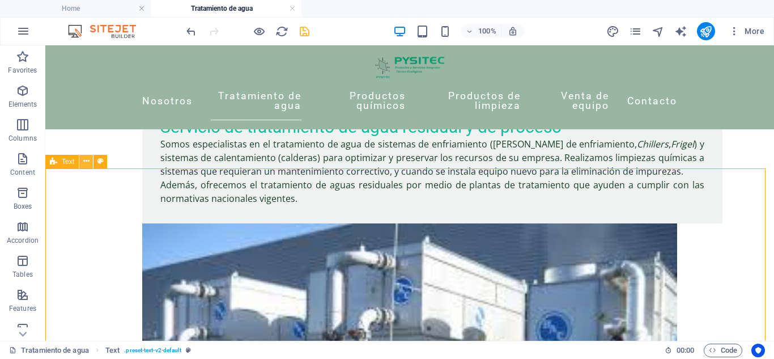
click at [87, 160] on icon at bounding box center [86, 161] width 6 height 12
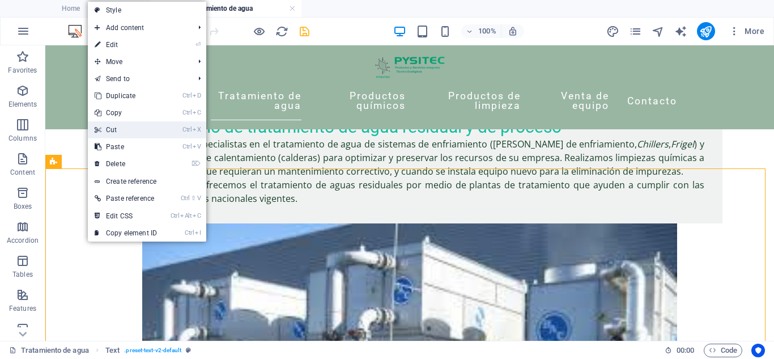
click at [97, 131] on icon at bounding box center [98, 129] width 6 height 17
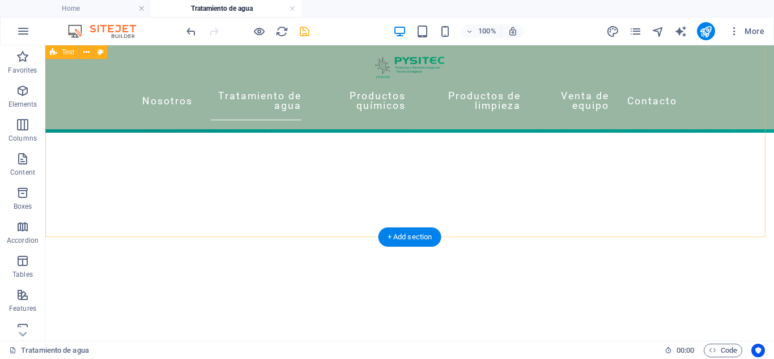
scroll to position [279, 0]
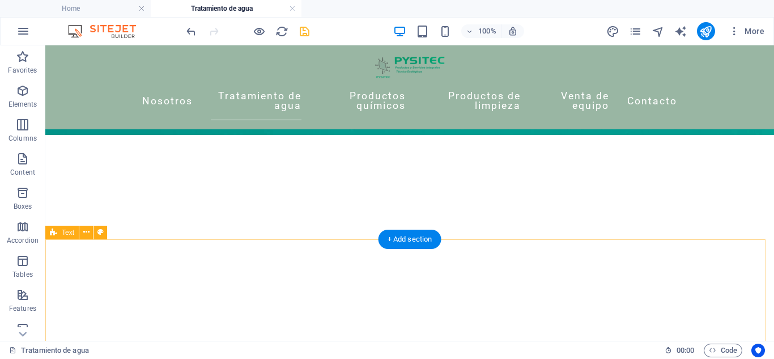
click at [90, 235] on button at bounding box center [86, 233] width 14 height 14
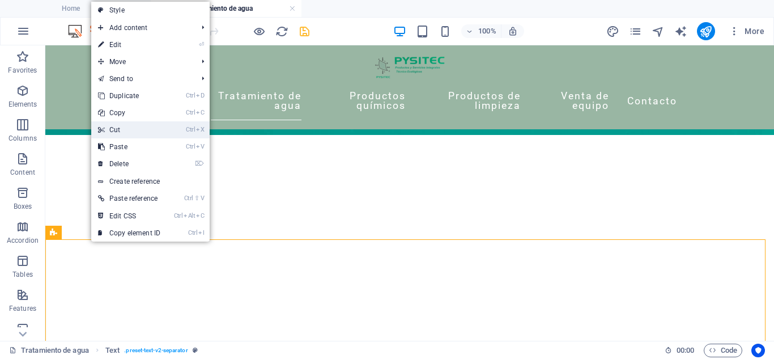
click at [124, 133] on link "Ctrl X Cut" at bounding box center [129, 129] width 76 height 17
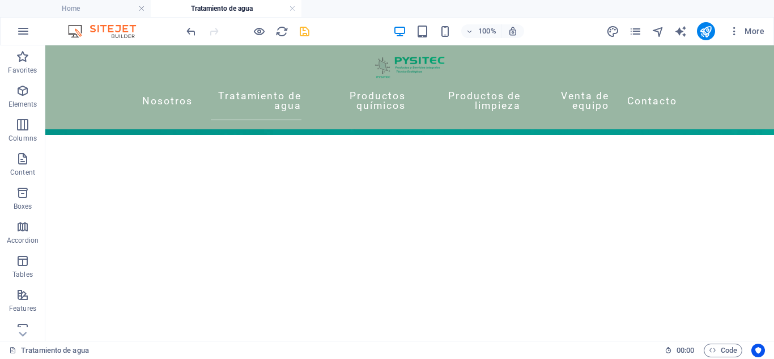
click at [312, 35] on div "100% More" at bounding box center [476, 31] width 585 height 18
click at [308, 33] on icon "save" at bounding box center [304, 31] width 13 height 13
checkbox input "false"
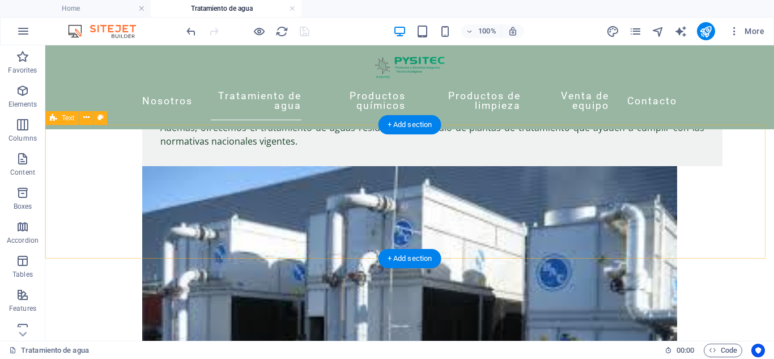
scroll to position [975, 0]
click at [403, 253] on div "+ Add section" at bounding box center [410, 258] width 63 height 19
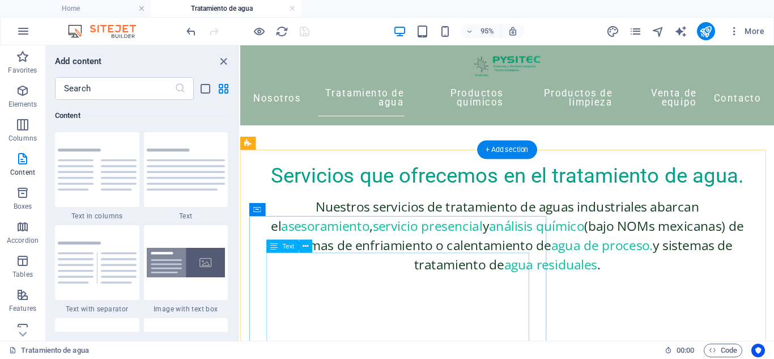
scroll to position [667, 0]
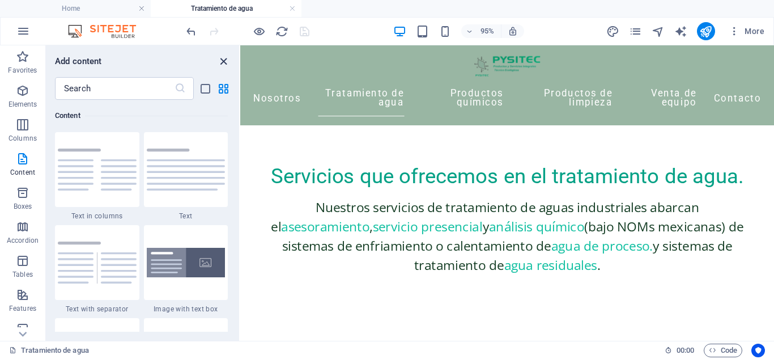
click at [220, 62] on icon "close panel" at bounding box center [223, 61] width 13 height 13
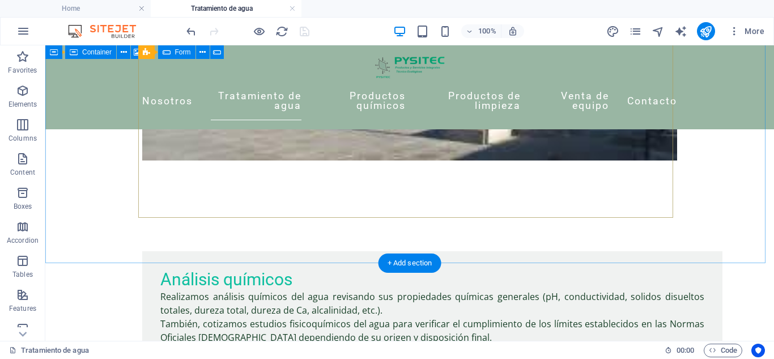
scroll to position [1282, 0]
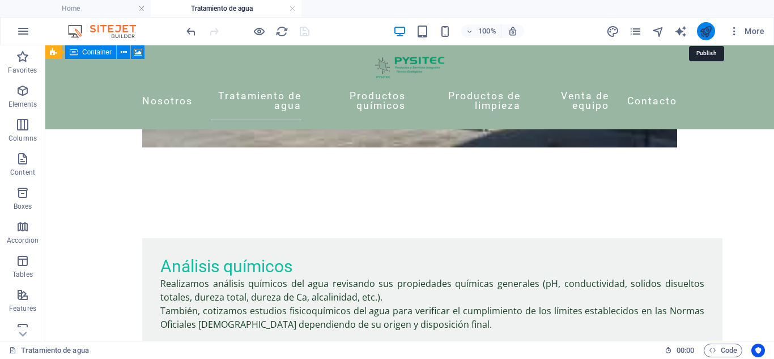
click at [704, 31] on icon "publish" at bounding box center [705, 31] width 13 height 13
